Goal: Complete application form

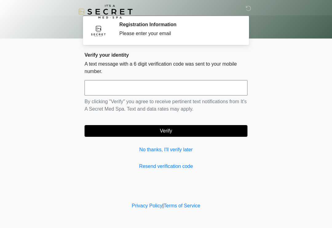
click at [117, 88] on input "text" at bounding box center [166, 87] width 163 height 15
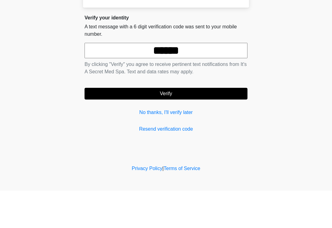
type input "******"
click at [167, 125] on button "Verify" at bounding box center [166, 131] width 163 height 12
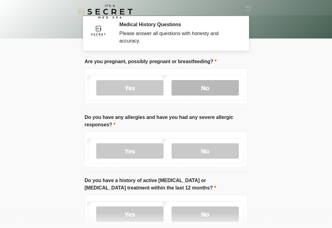
click at [205, 87] on label "No" at bounding box center [205, 87] width 67 height 15
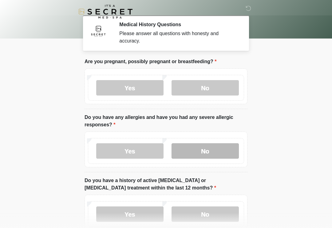
click at [204, 149] on label "No" at bounding box center [205, 150] width 67 height 15
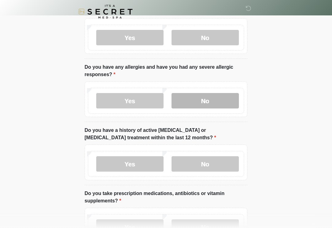
scroll to position [61, 0]
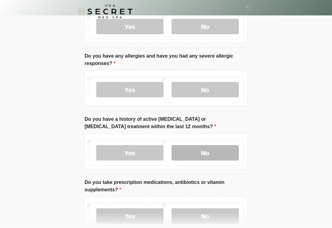
click at [208, 154] on label "No" at bounding box center [205, 152] width 67 height 15
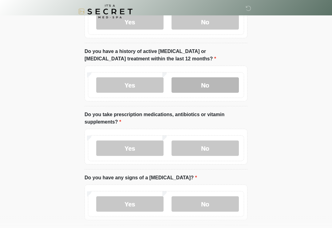
scroll to position [130, 0]
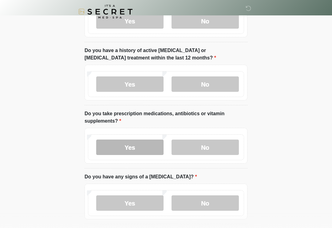
click at [134, 146] on label "Yes" at bounding box center [129, 146] width 67 height 15
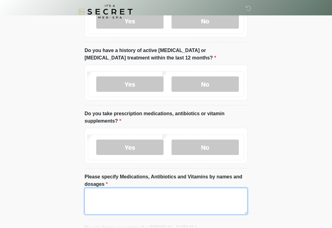
click at [109, 195] on textarea "Please specify Medications, Antibiotics and Vitamins by names and dosages" at bounding box center [166, 201] width 163 height 26
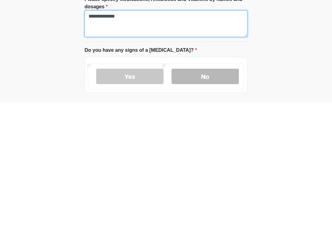
type textarea "**********"
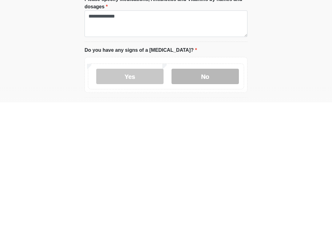
click at [202, 194] on label "No" at bounding box center [205, 201] width 67 height 15
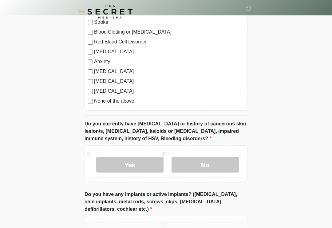
scroll to position [444, 0]
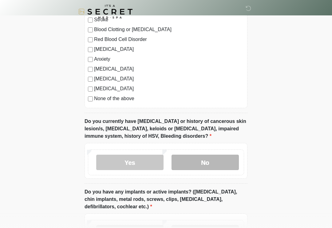
click at [205, 160] on label "No" at bounding box center [205, 161] width 67 height 15
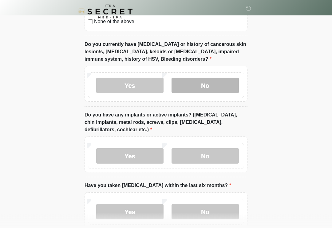
scroll to position [521, 0]
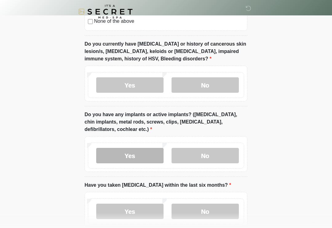
click at [132, 155] on label "Yes" at bounding box center [129, 155] width 67 height 15
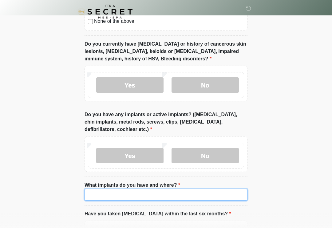
click at [104, 192] on input "What implants do you have and where?" at bounding box center [166, 194] width 163 height 12
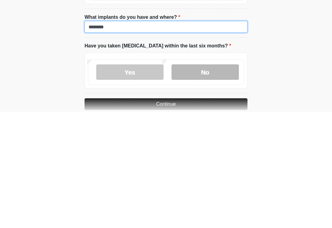
type input "********"
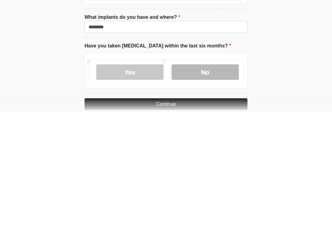
click at [203, 180] on label "No" at bounding box center [205, 187] width 67 height 15
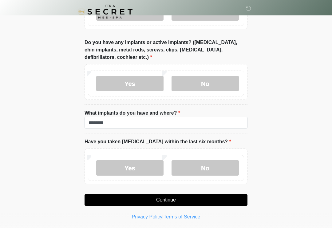
click at [168, 196] on button "Continue" at bounding box center [166, 200] width 163 height 12
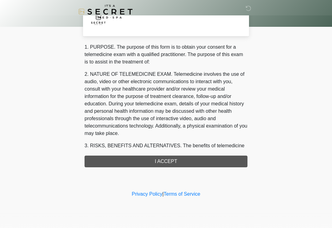
scroll to position [0, 0]
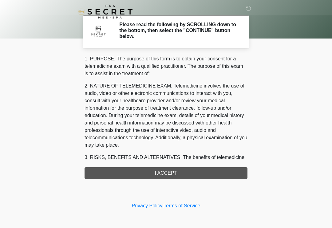
click at [169, 171] on div "1. PURPOSE. The purpose of this form is to obtain your consent for a telemedici…" at bounding box center [166, 117] width 163 height 124
click at [163, 173] on div "1. PURPOSE. The purpose of this form is to obtain your consent for a telemedici…" at bounding box center [166, 117] width 163 height 124
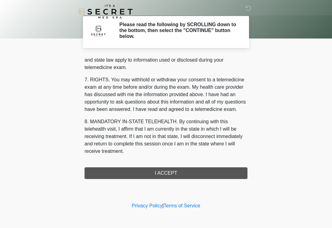
scroll to position [252, 0]
click at [167, 171] on button "I ACCEPT" at bounding box center [166, 173] width 163 height 12
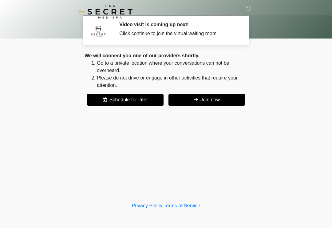
click at [212, 99] on button "Join now" at bounding box center [207, 100] width 77 height 12
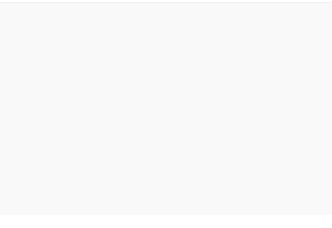
scroll to position [2, 0]
